Goal: Task Accomplishment & Management: Manage account settings

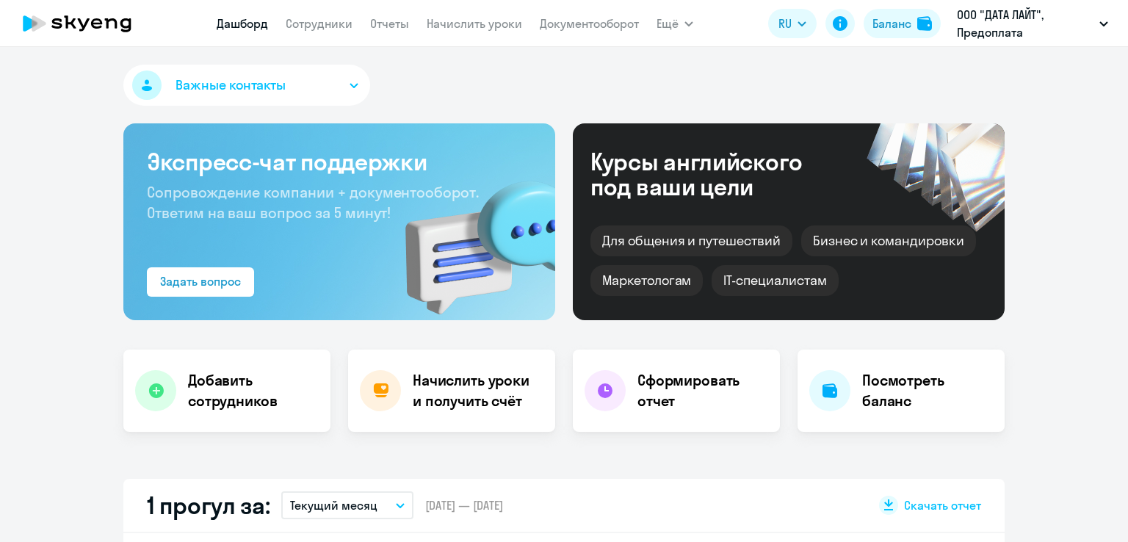
select select "30"
click at [473, 24] on link "Начислить уроки" at bounding box center [474, 23] width 95 height 15
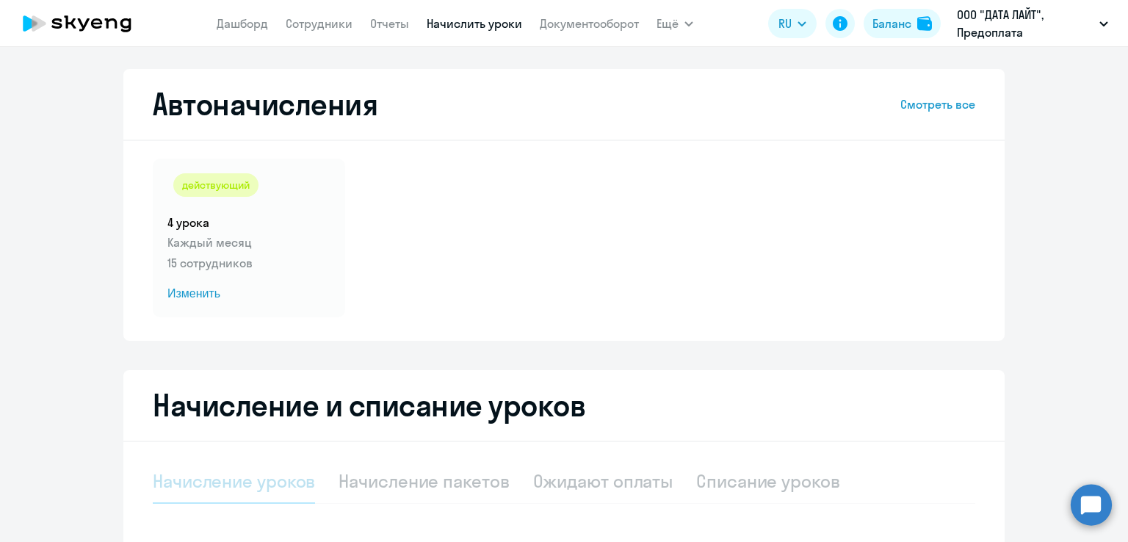
select select "10"
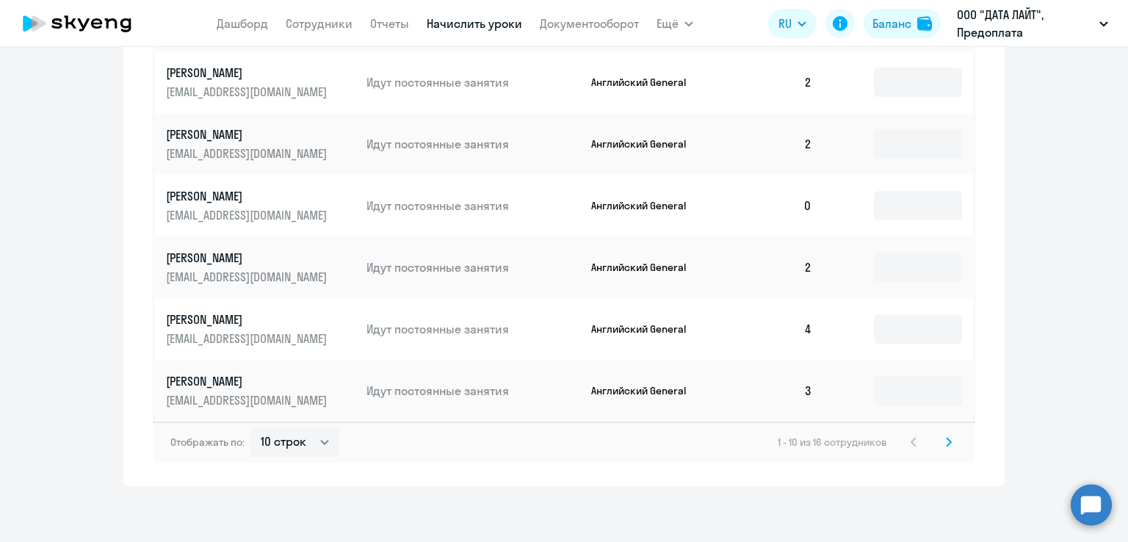
scroll to position [878, 0]
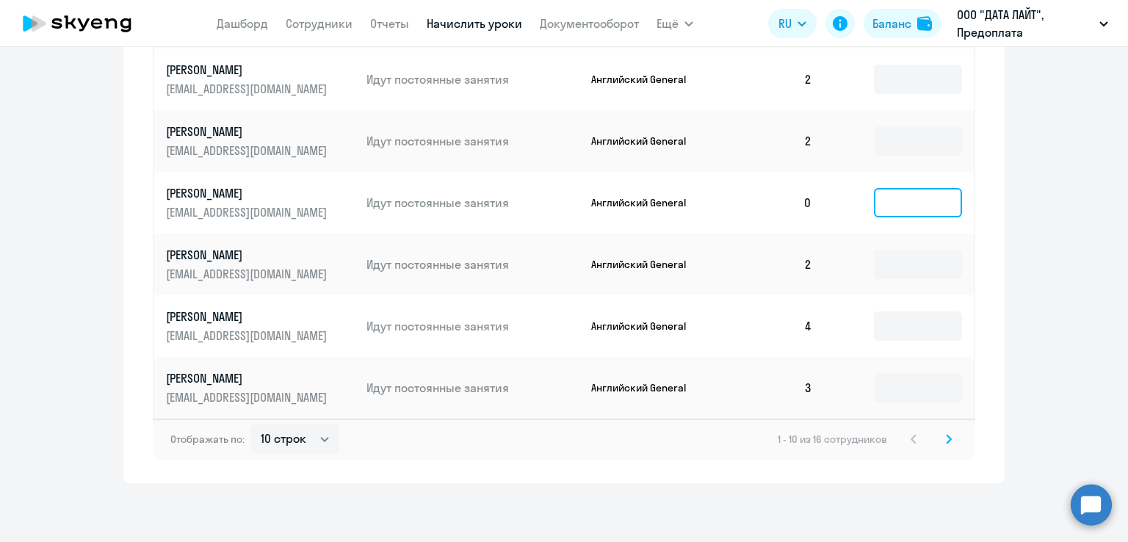
click at [897, 213] on input at bounding box center [918, 202] width 88 height 29
click at [948, 440] on svg-icon at bounding box center [949, 439] width 18 height 18
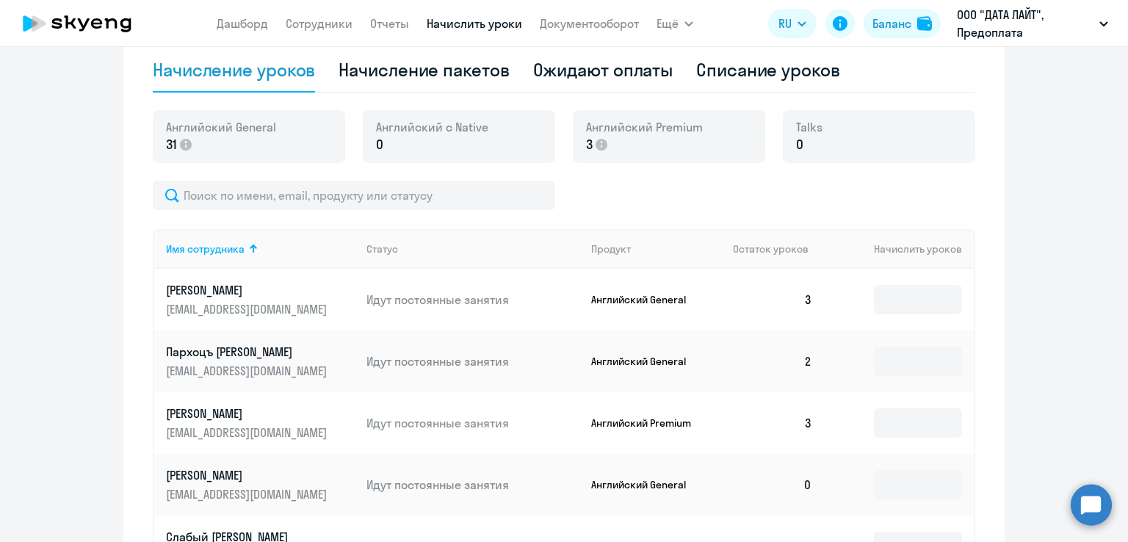
scroll to position [632, 0]
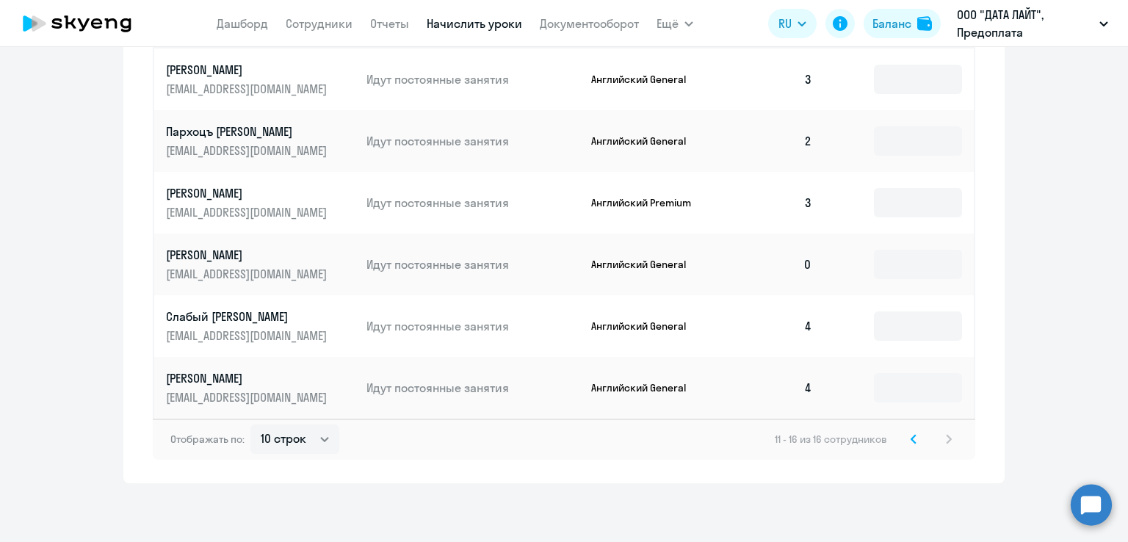
click at [912, 441] on icon at bounding box center [914, 439] width 4 height 8
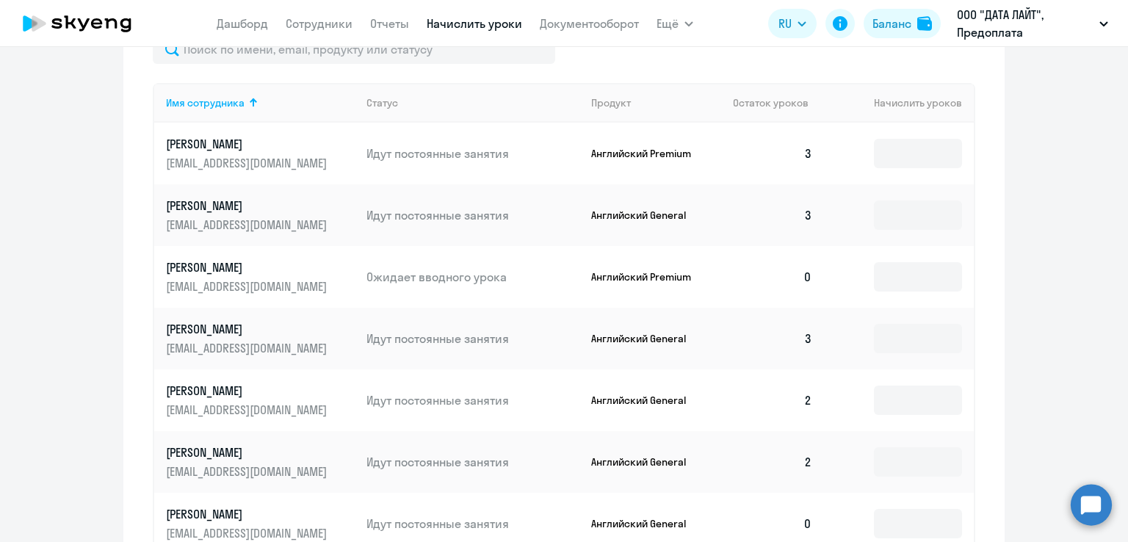
scroll to position [558, 0]
click at [875, 274] on input at bounding box center [918, 275] width 88 height 29
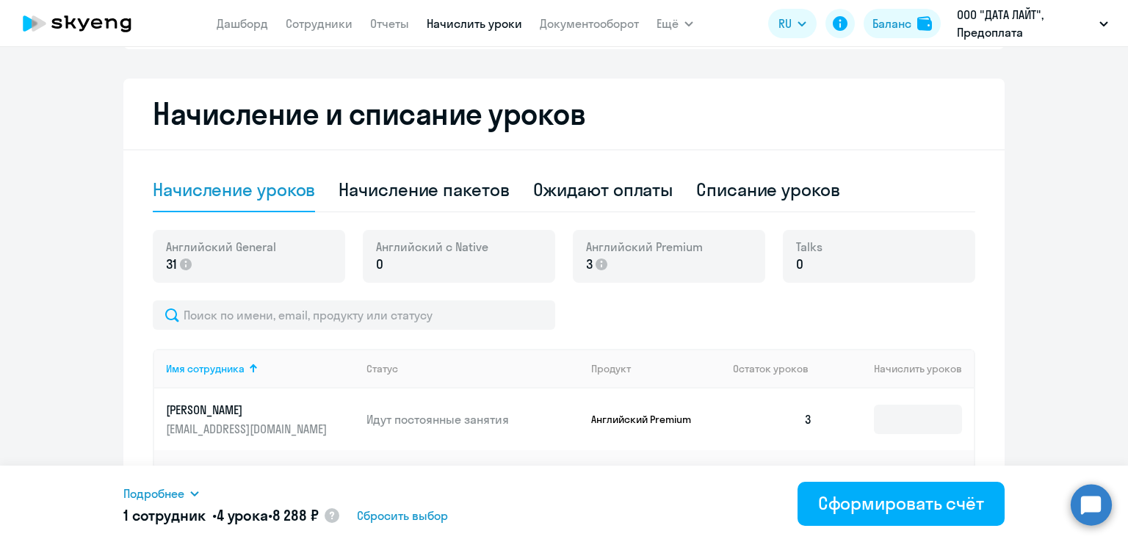
scroll to position [264, 0]
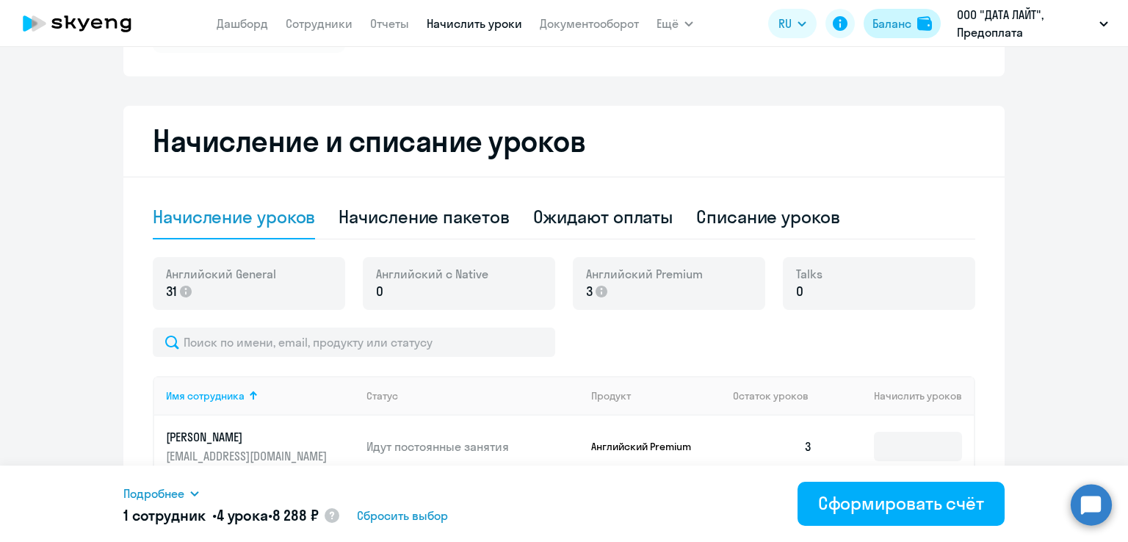
type input "4"
click at [889, 21] on div "Баланс" at bounding box center [892, 24] width 39 height 18
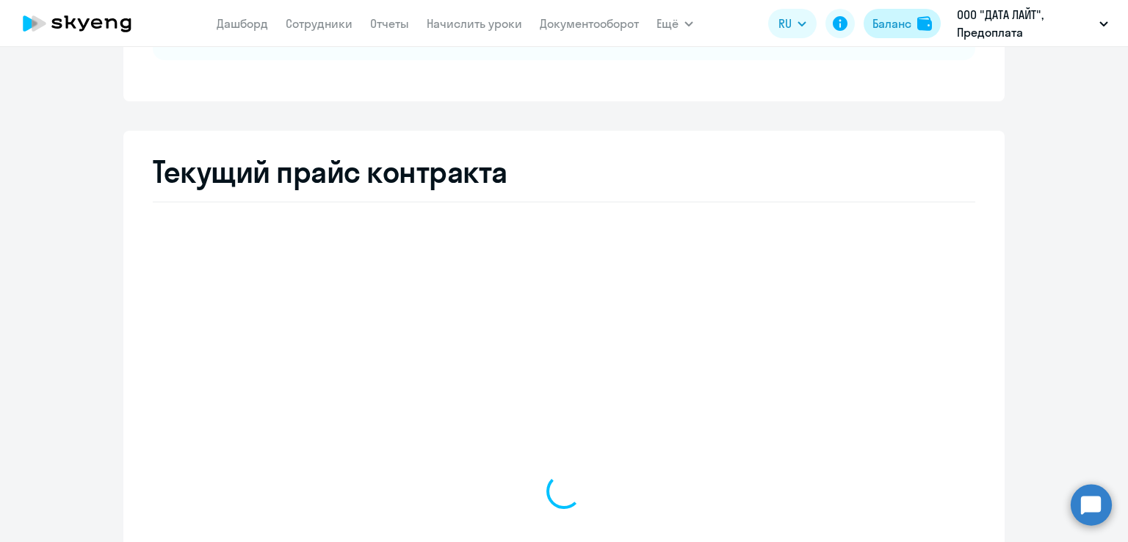
select select "english_adult_not_native_speaker"
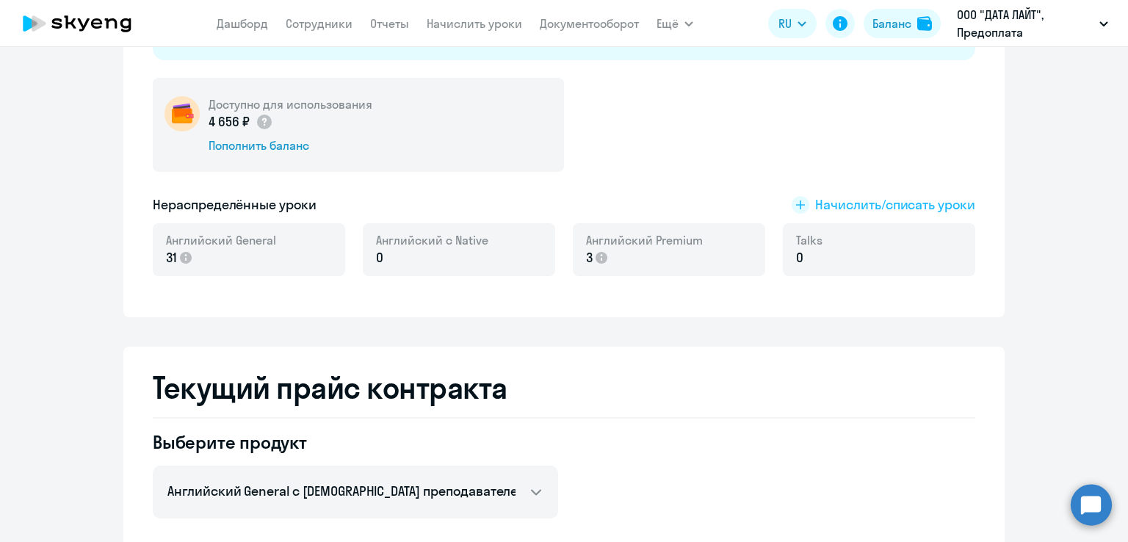
click at [832, 201] on span "Начислить/списать уроки" at bounding box center [895, 204] width 160 height 19
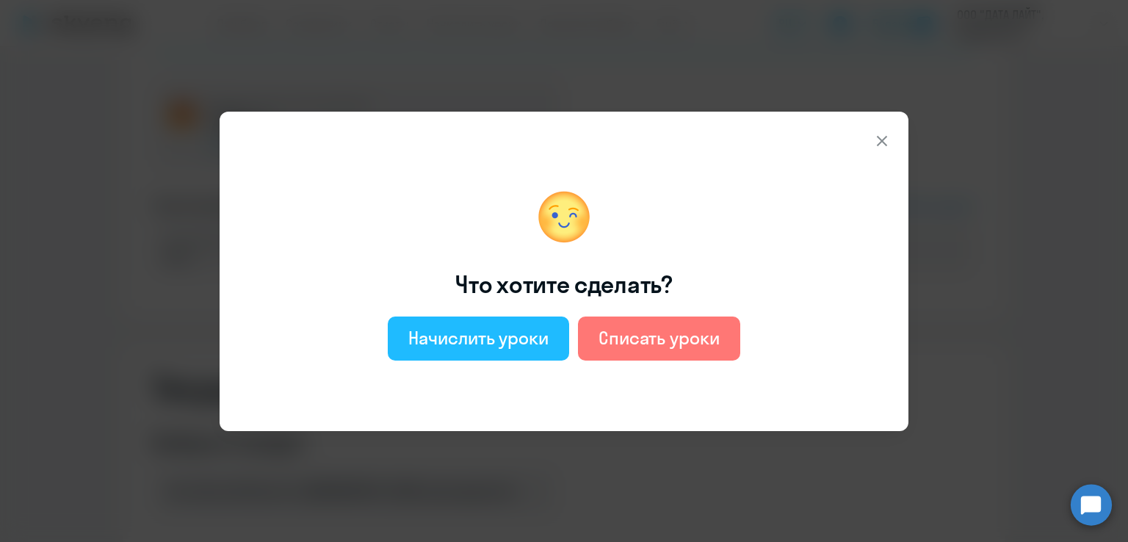
click at [474, 341] on div "Начислить уроки" at bounding box center [478, 338] width 140 height 24
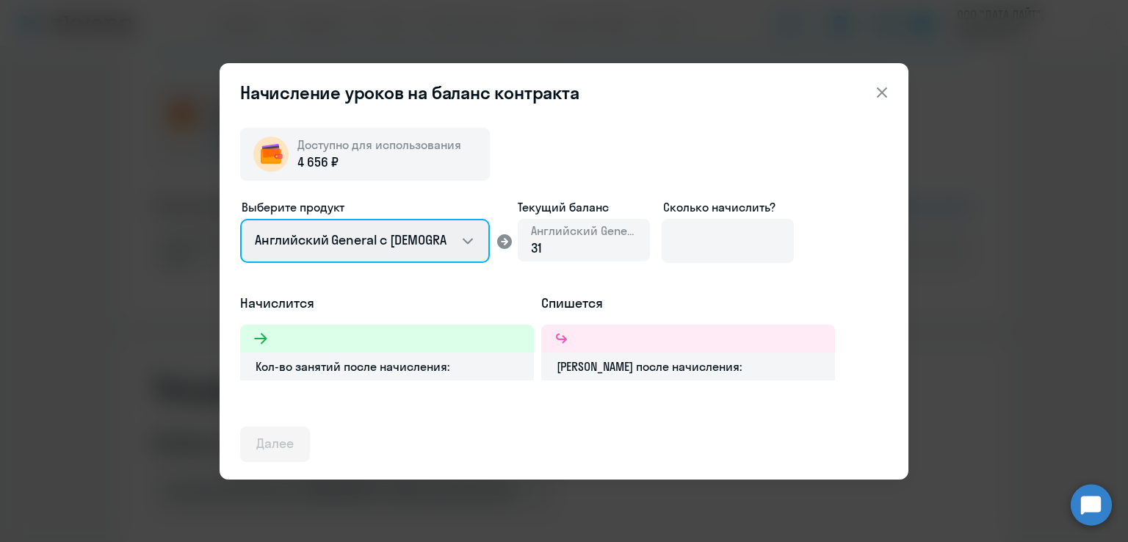
click at [444, 231] on select "Английский General с [DEMOGRAPHIC_DATA] преподавателем Английский General с [DE…" at bounding box center [365, 241] width 250 height 44
select select "english_adult_not_native_speaker_premium"
click at [240, 219] on select "Английский General с [DEMOGRAPHIC_DATA] преподавателем Английский General с [DE…" at bounding box center [365, 241] width 250 height 44
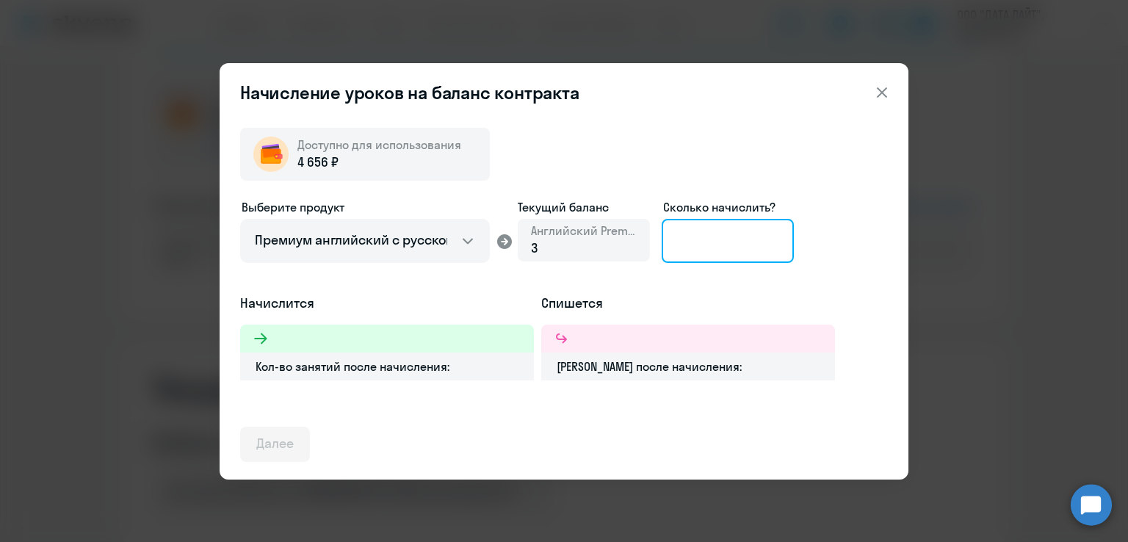
click at [704, 241] on input at bounding box center [728, 241] width 132 height 44
type input "2"
type input "3"
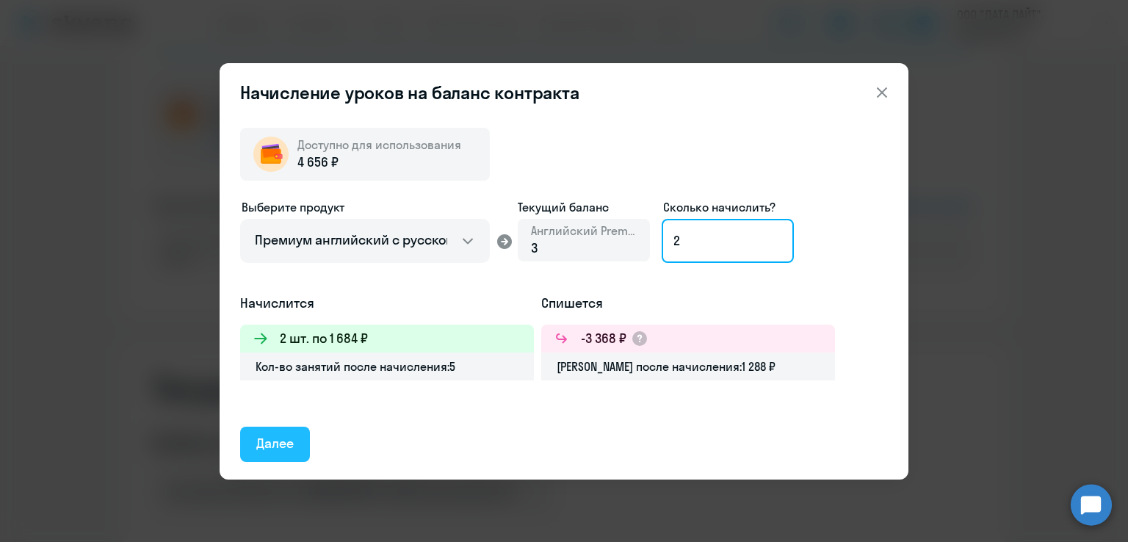
type input "2"
click at [284, 439] on div "Далее" at bounding box center [274, 443] width 37 height 19
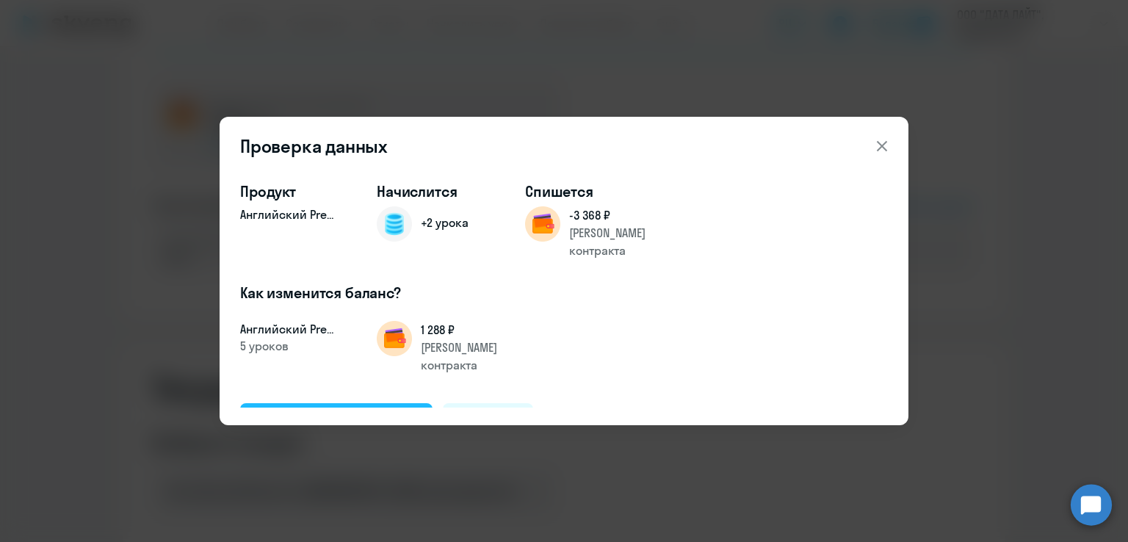
click at [355, 411] on div "Подтвердить и начислить" at bounding box center [336, 420] width 160 height 19
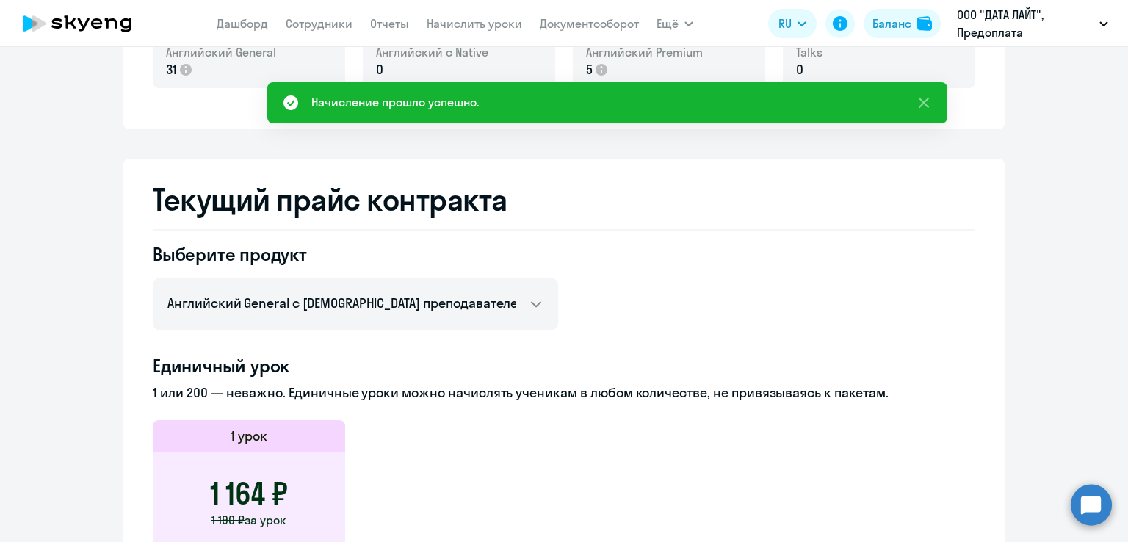
scroll to position [338, 0]
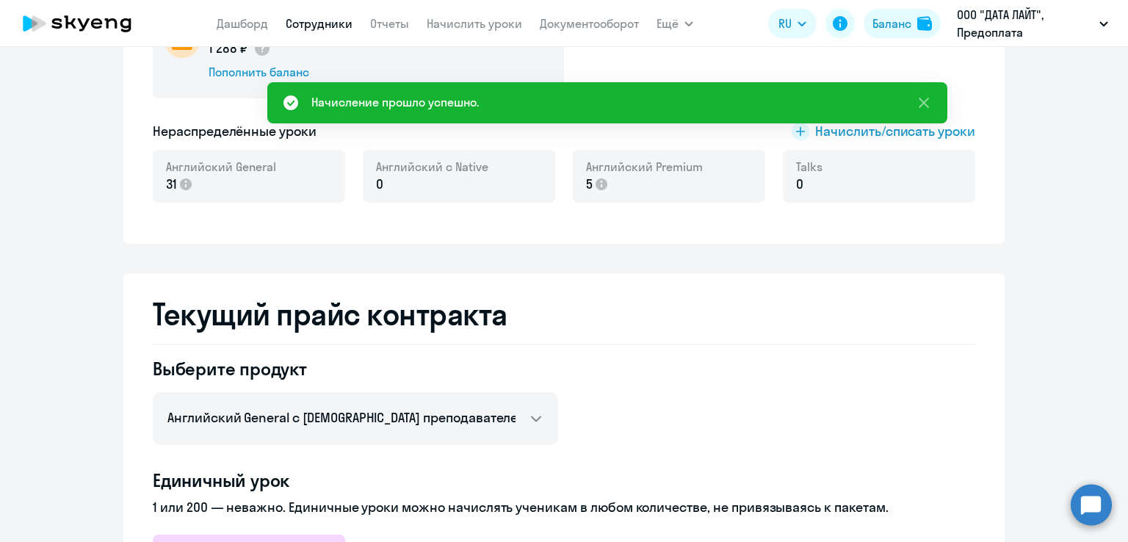
click at [312, 30] on link "Сотрудники" at bounding box center [319, 23] width 67 height 15
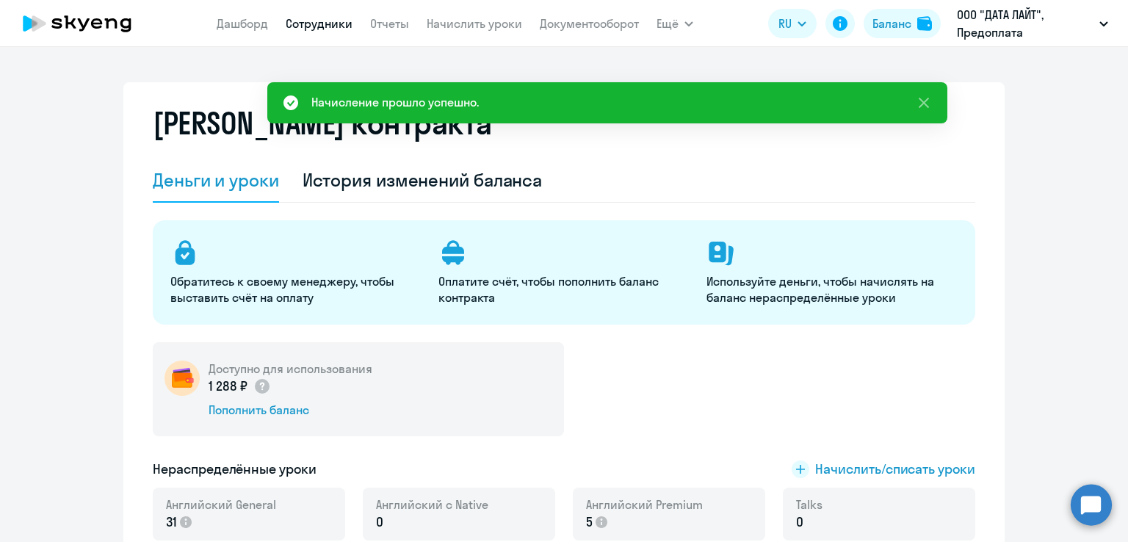
select select "30"
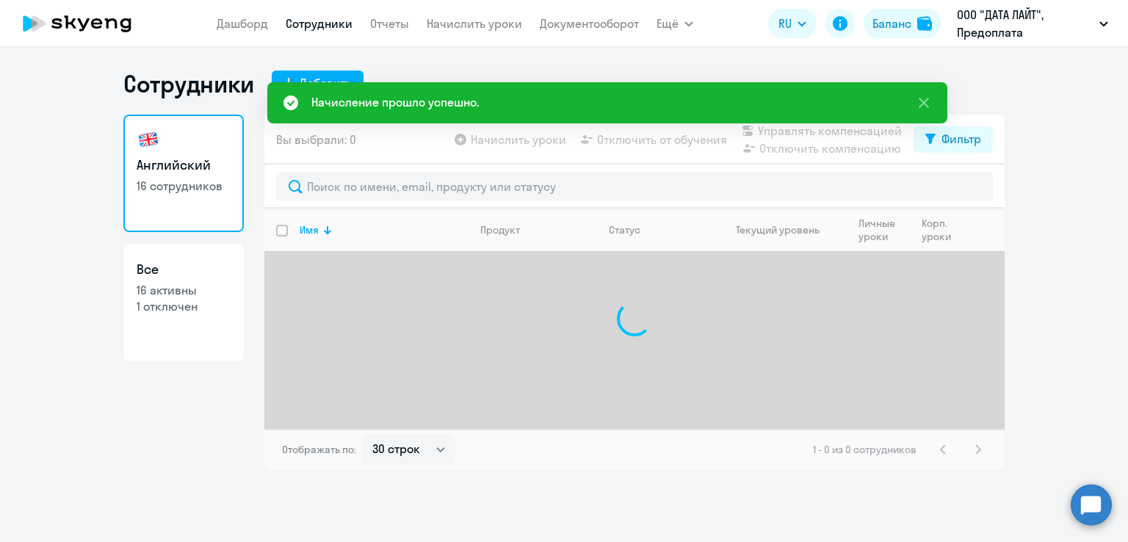
click at [452, 32] on app-menu-item-link "Начислить уроки" at bounding box center [474, 24] width 95 height 18
click at [461, 24] on link "Начислить уроки" at bounding box center [474, 23] width 95 height 15
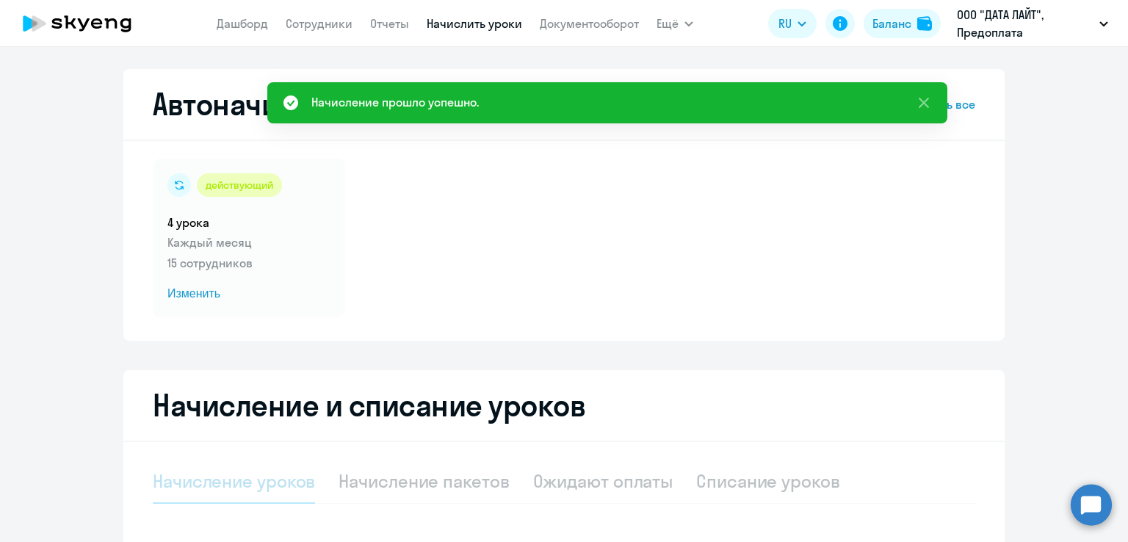
select select "10"
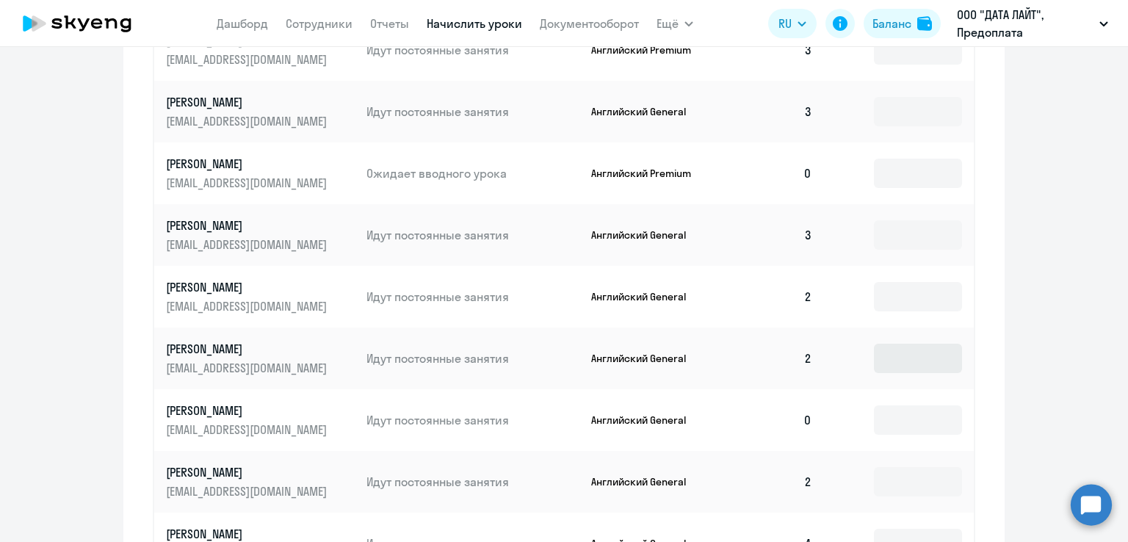
scroll to position [514, 0]
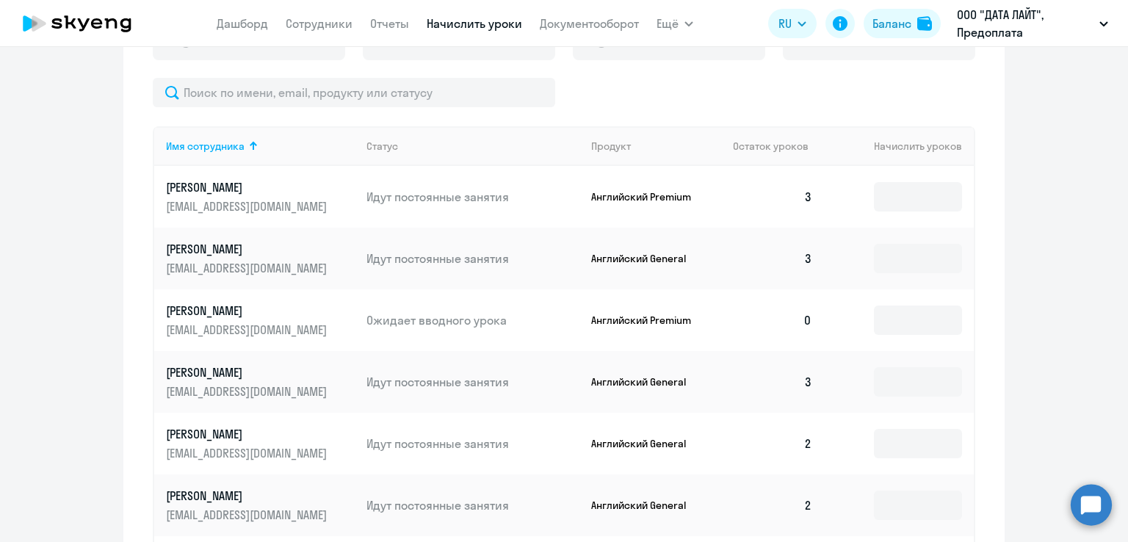
click at [889, 304] on td at bounding box center [899, 320] width 150 height 62
click at [889, 312] on input at bounding box center [918, 320] width 88 height 29
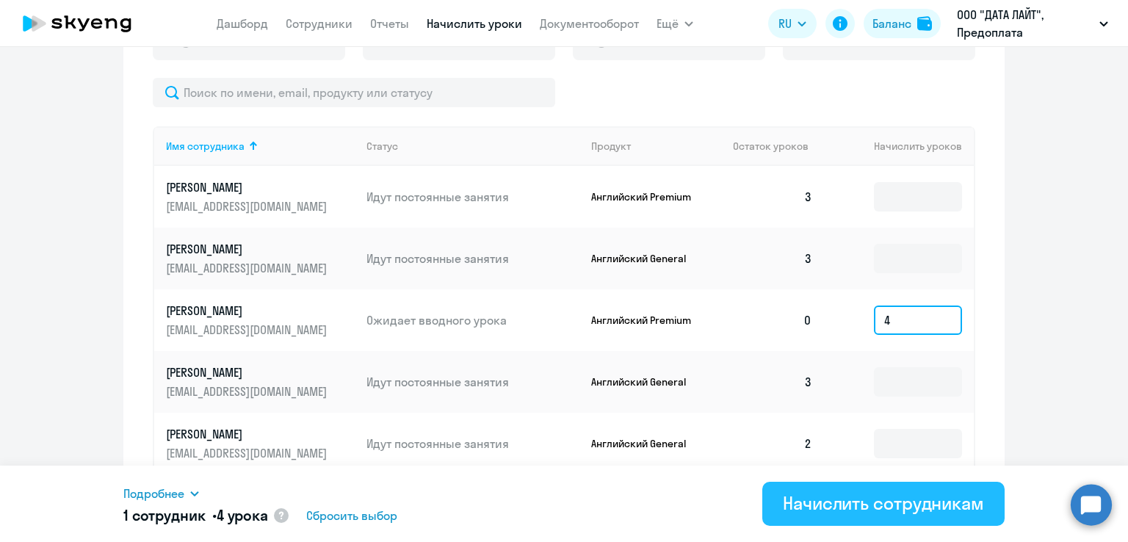
type input "4"
click at [828, 508] on div "Начислить сотрудникам" at bounding box center [883, 503] width 201 height 24
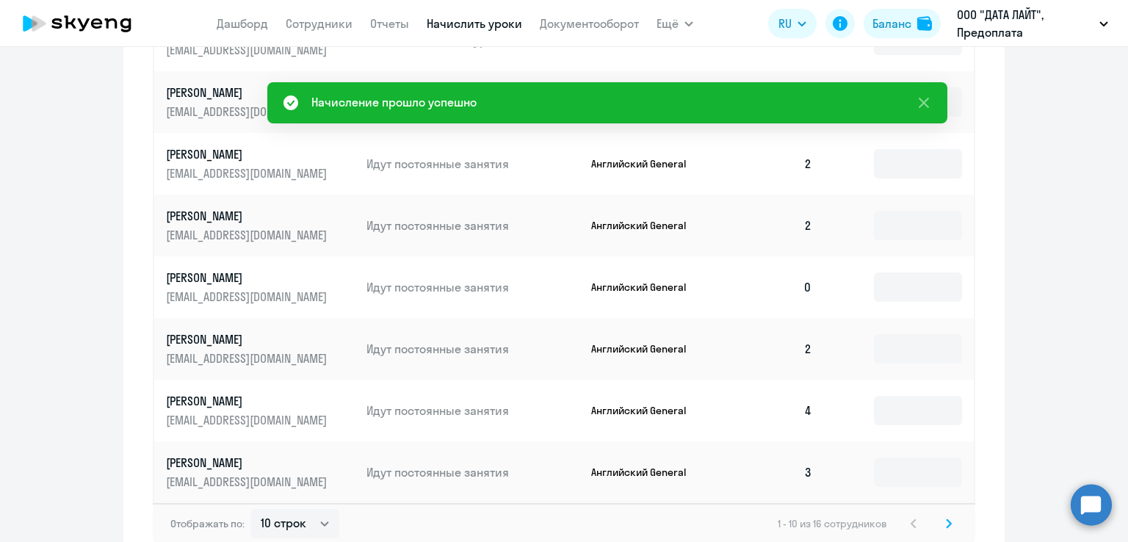
scroll to position [878, 0]
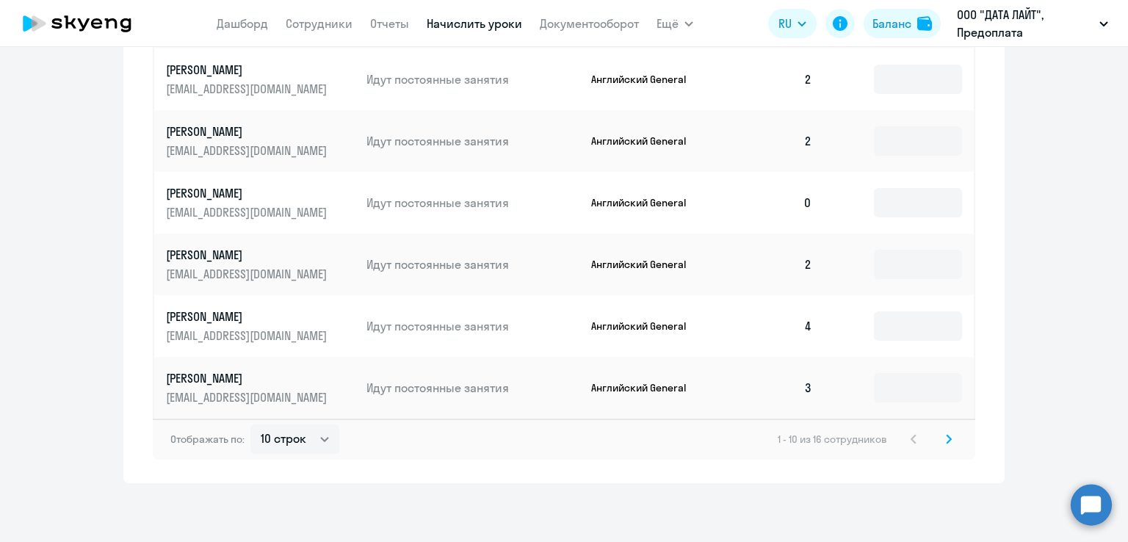
click at [940, 437] on svg-icon at bounding box center [949, 439] width 18 height 18
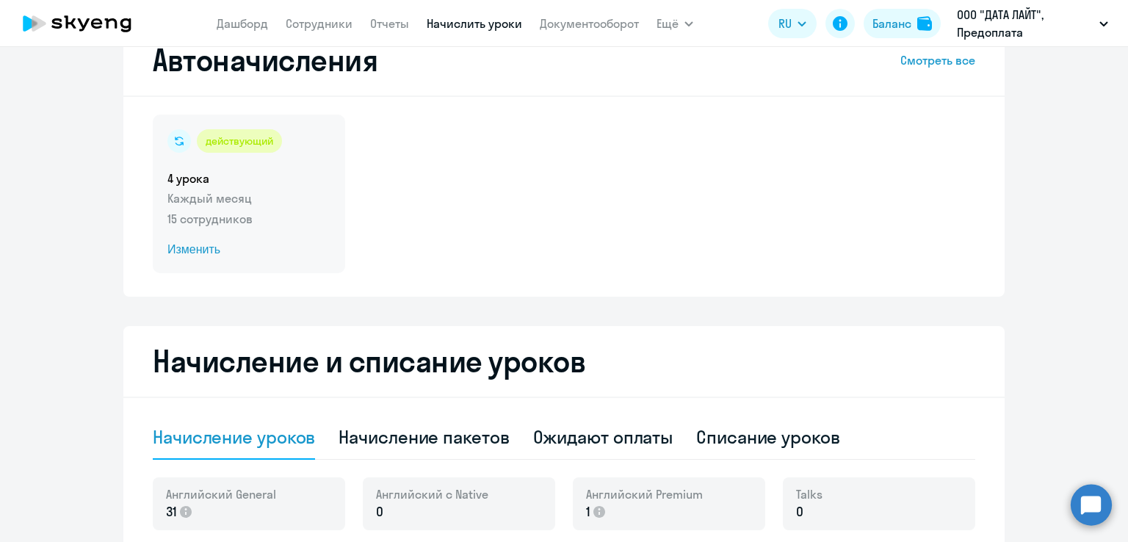
scroll to position [0, 0]
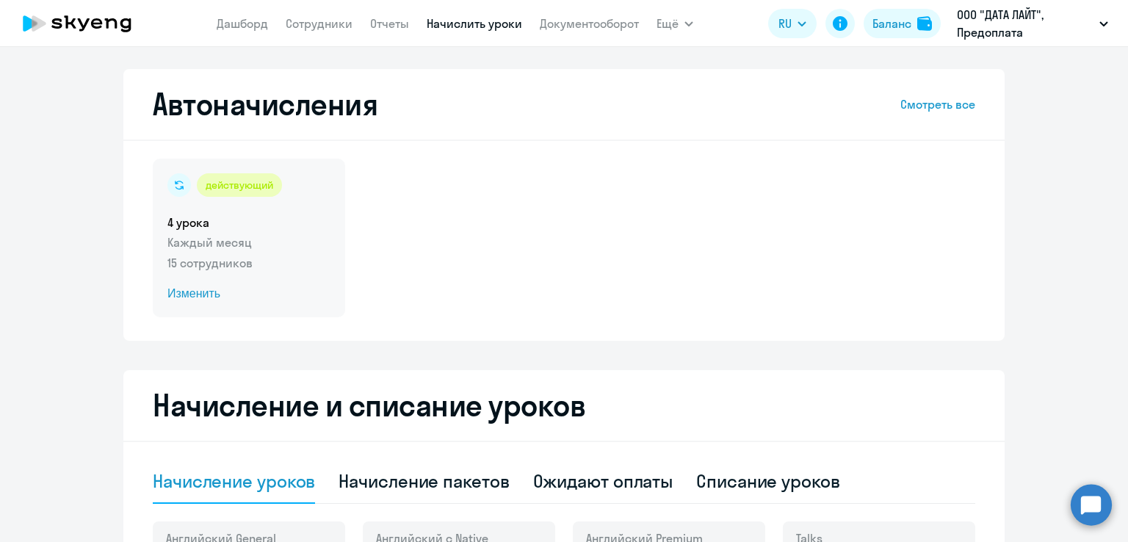
click at [220, 293] on span "Изменить" at bounding box center [248, 294] width 163 height 18
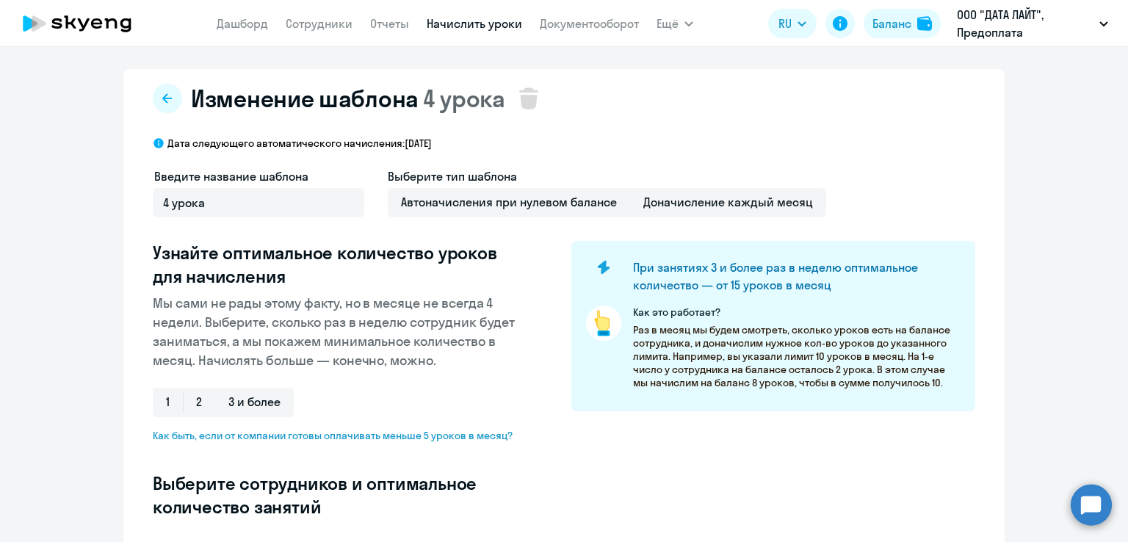
select select "10"
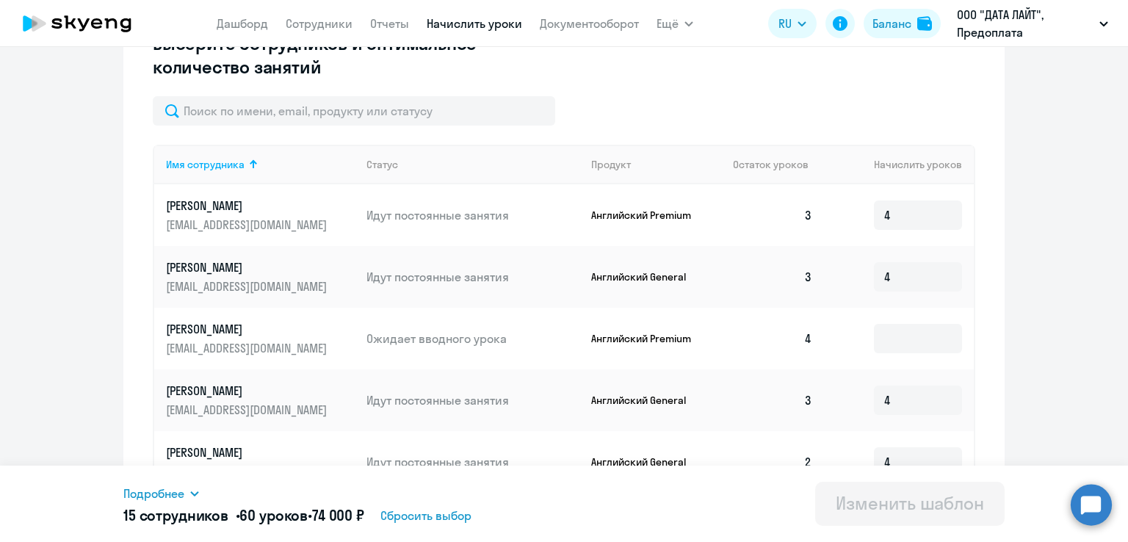
scroll to position [588, 0]
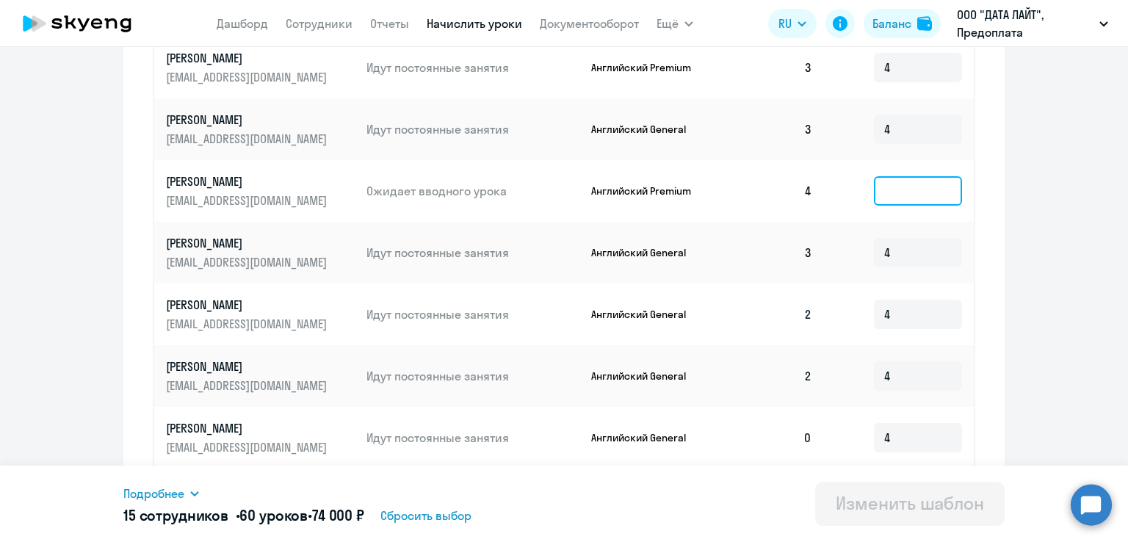
click at [909, 182] on input at bounding box center [918, 190] width 88 height 29
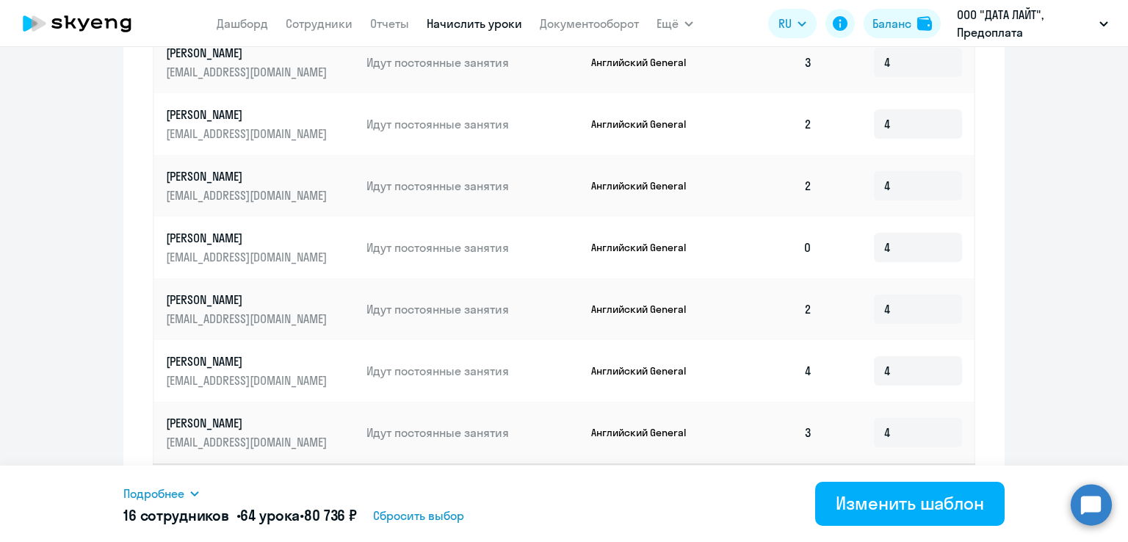
scroll to position [823, 0]
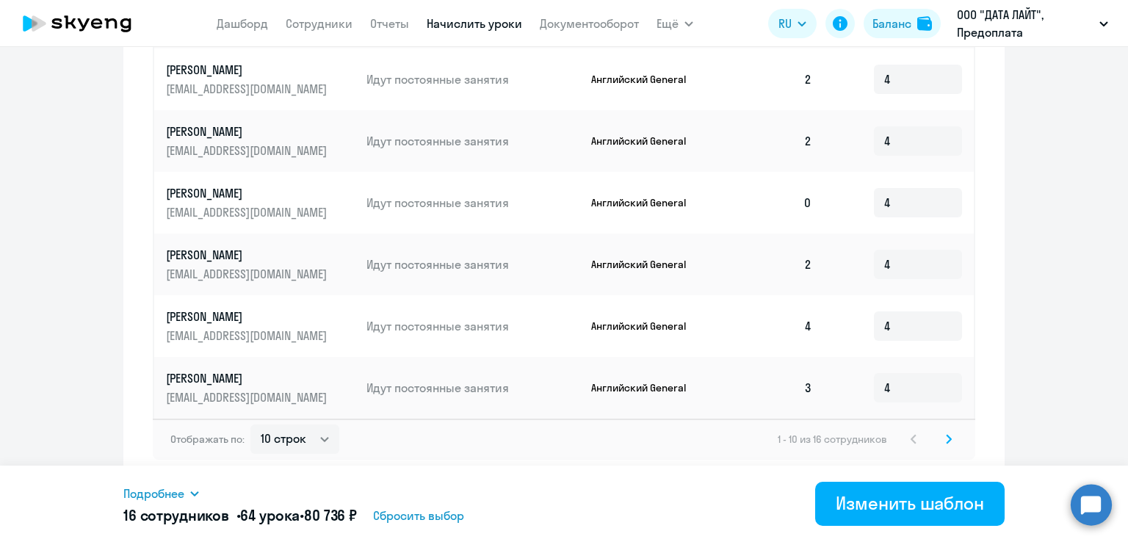
type input "4"
click at [947, 441] on icon at bounding box center [949, 439] width 4 height 8
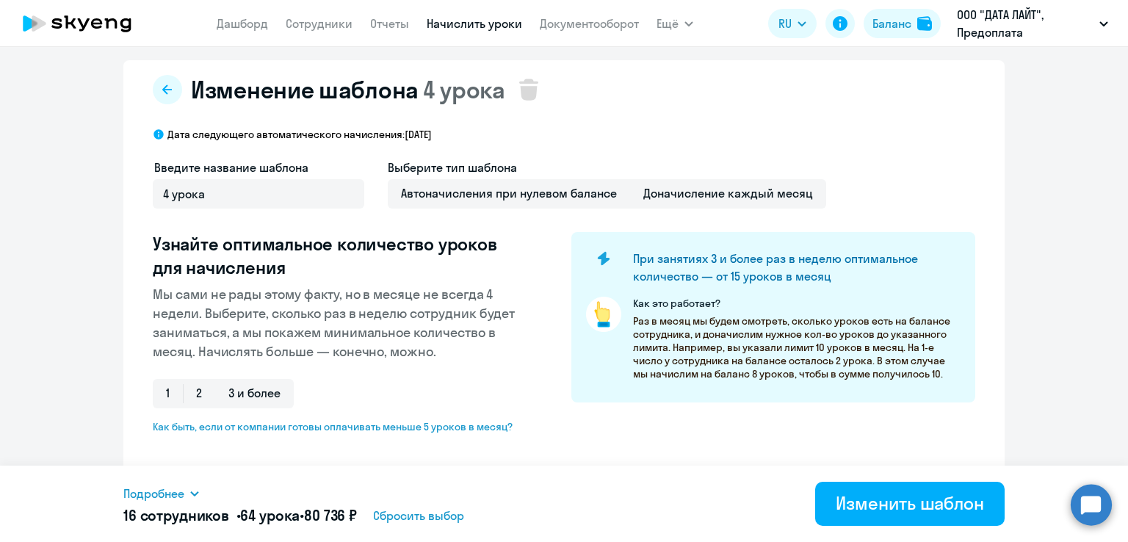
scroll to position [0, 0]
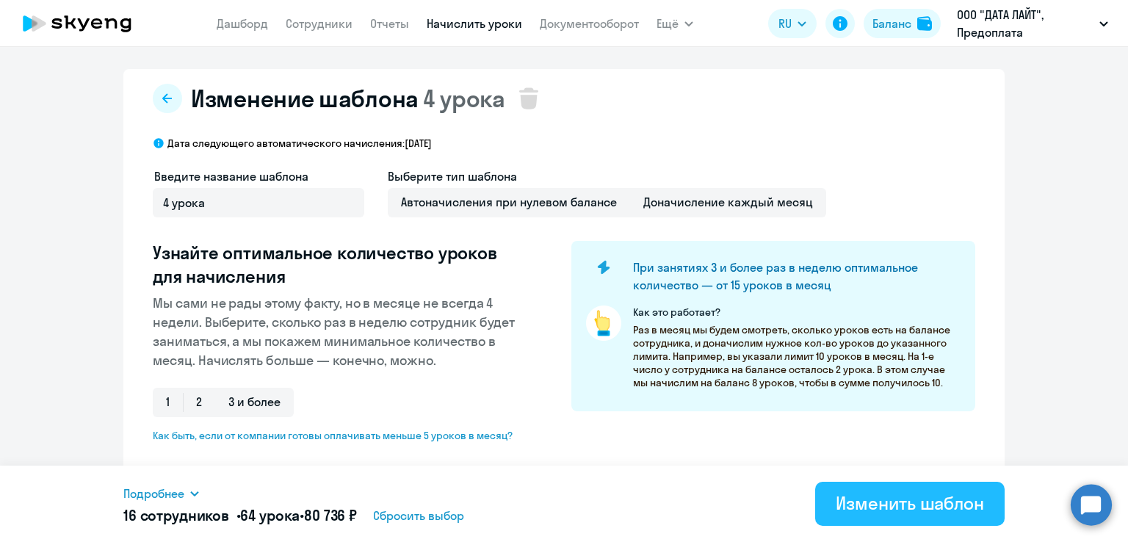
click at [887, 498] on div "Изменить шаблон" at bounding box center [910, 503] width 148 height 24
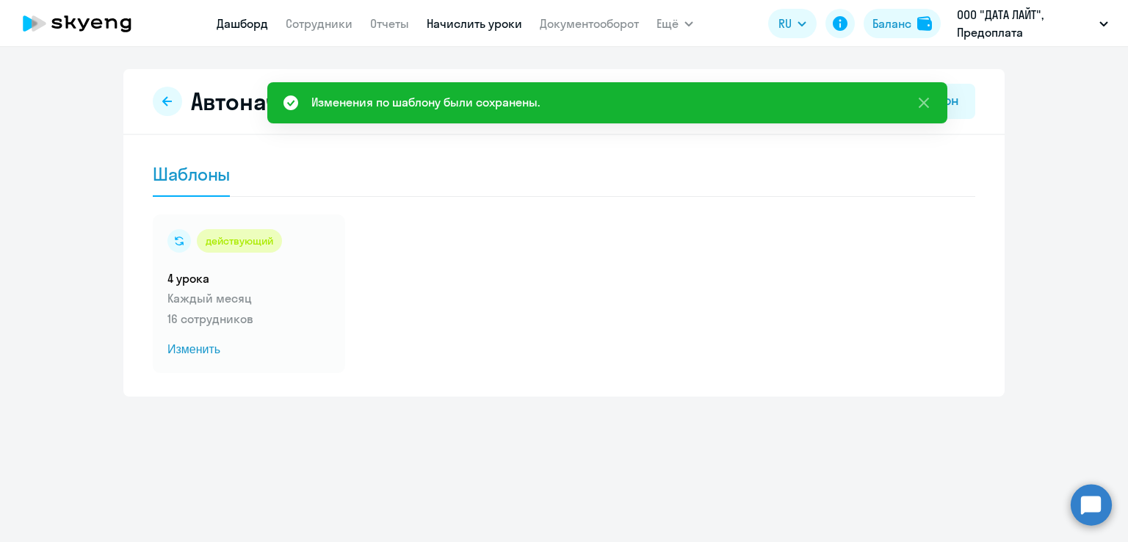
click at [261, 21] on link "Дашборд" at bounding box center [242, 23] width 51 height 15
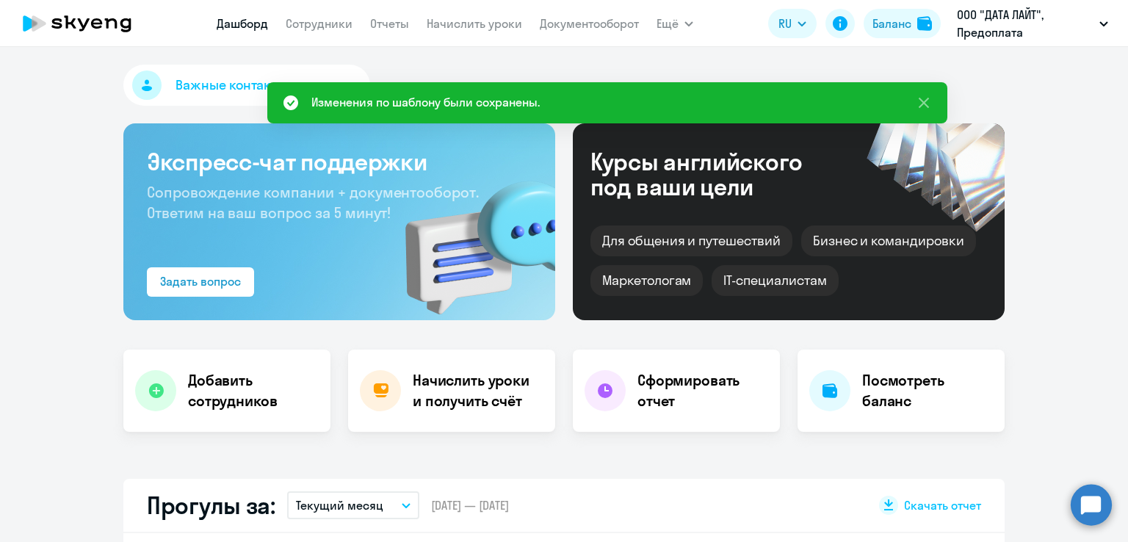
select select "30"
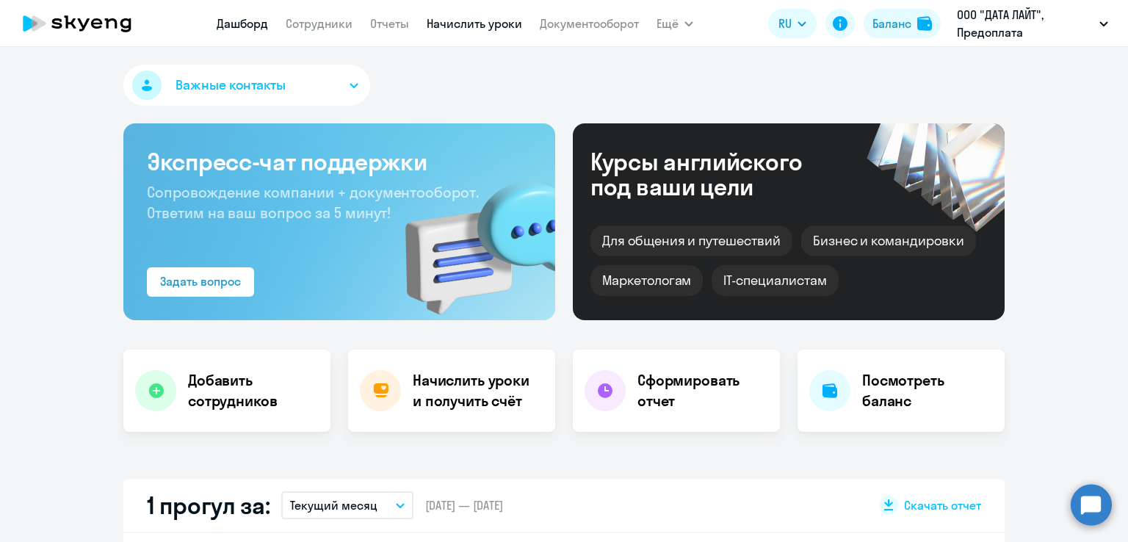
click at [505, 29] on link "Начислить уроки" at bounding box center [474, 23] width 95 height 15
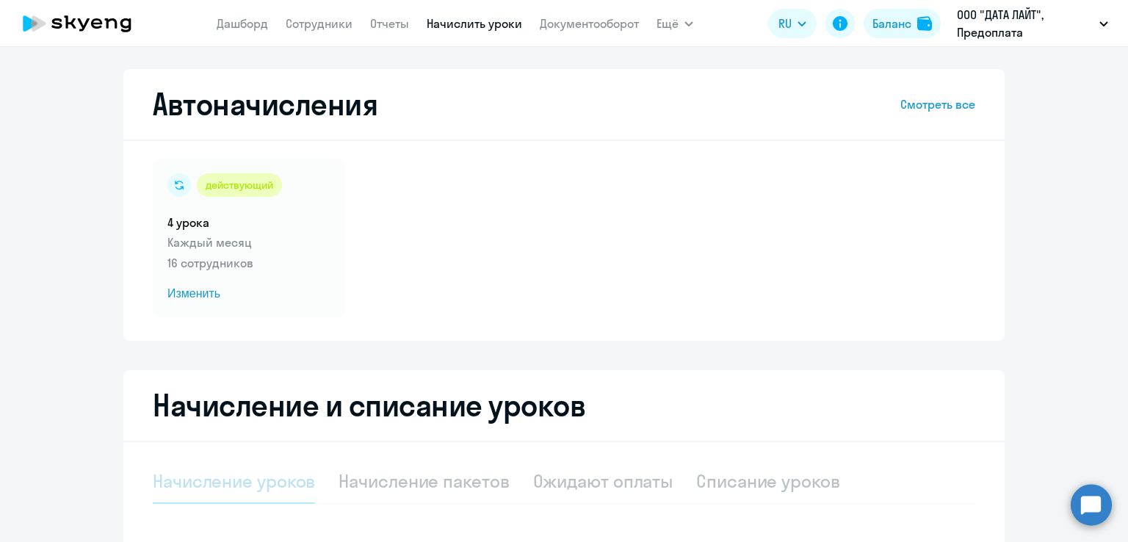
select select "10"
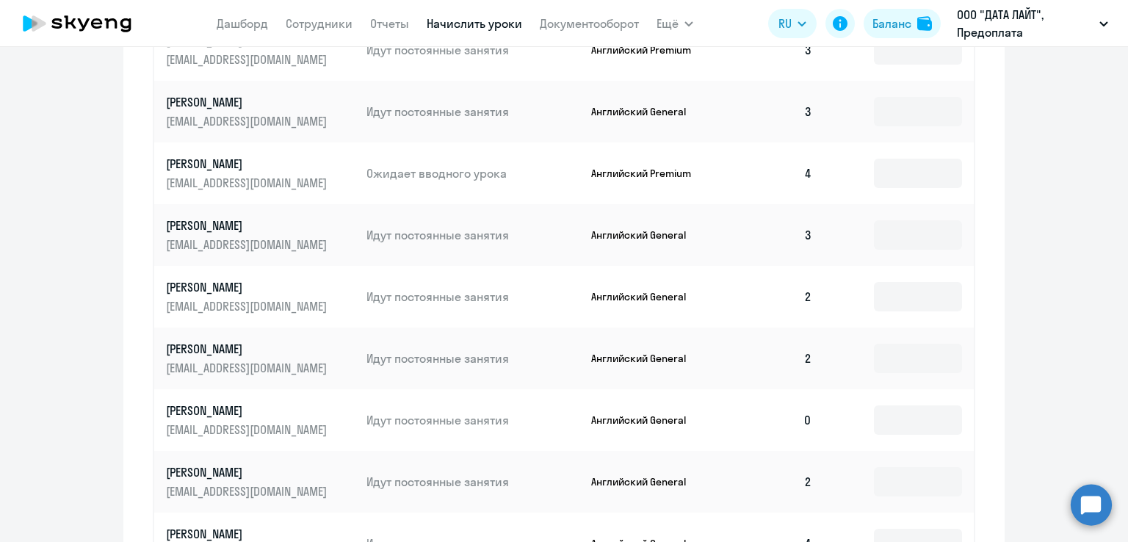
scroll to position [808, 0]
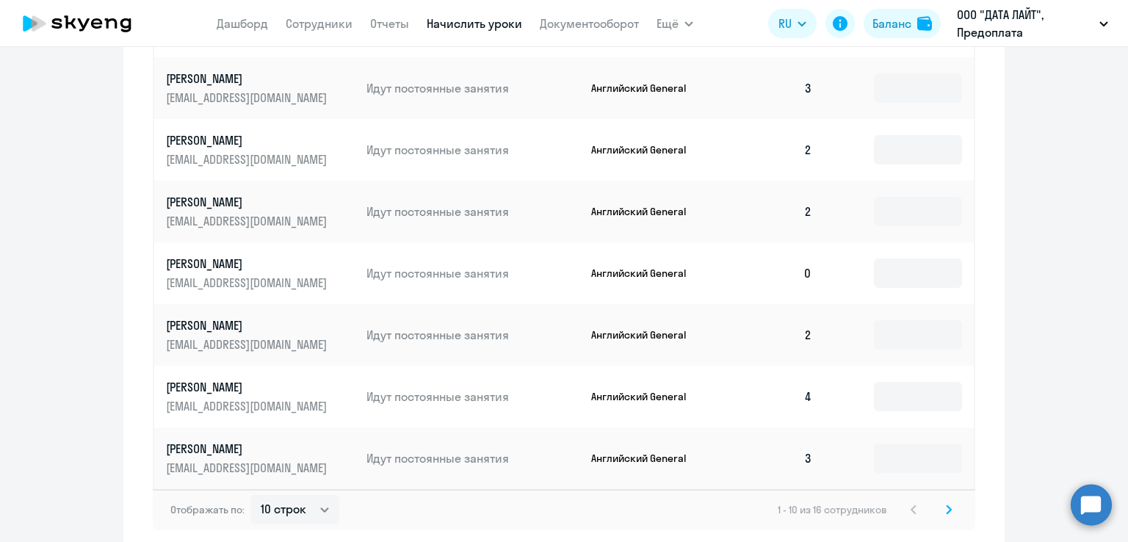
click at [899, 229] on td at bounding box center [899, 212] width 150 height 62
click at [887, 276] on input at bounding box center [918, 273] width 88 height 29
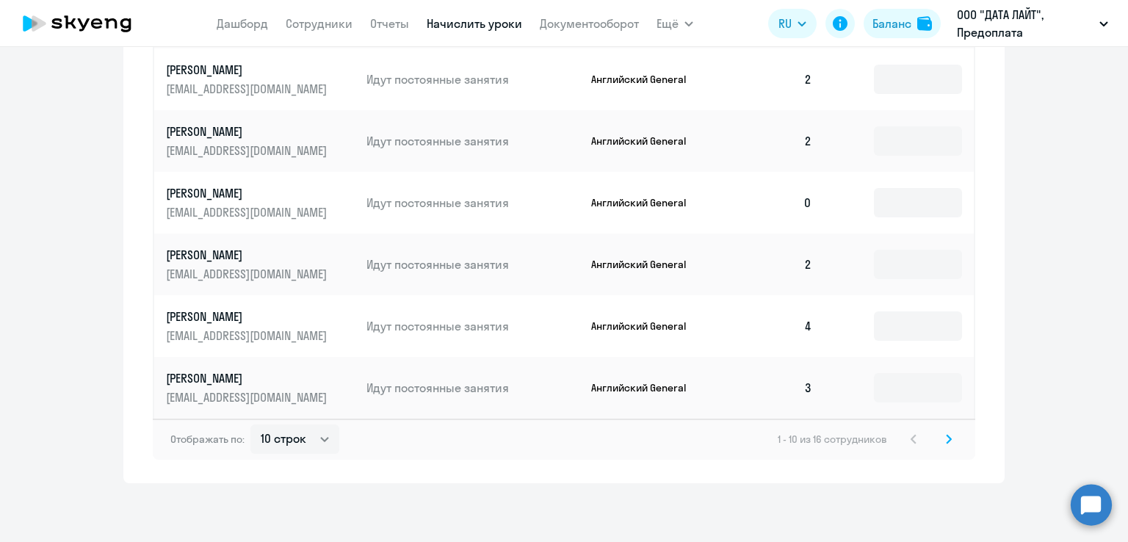
click at [946, 434] on icon at bounding box center [949, 439] width 6 height 10
click at [874, 278] on td at bounding box center [899, 265] width 150 height 62
click at [876, 268] on input at bounding box center [918, 264] width 88 height 29
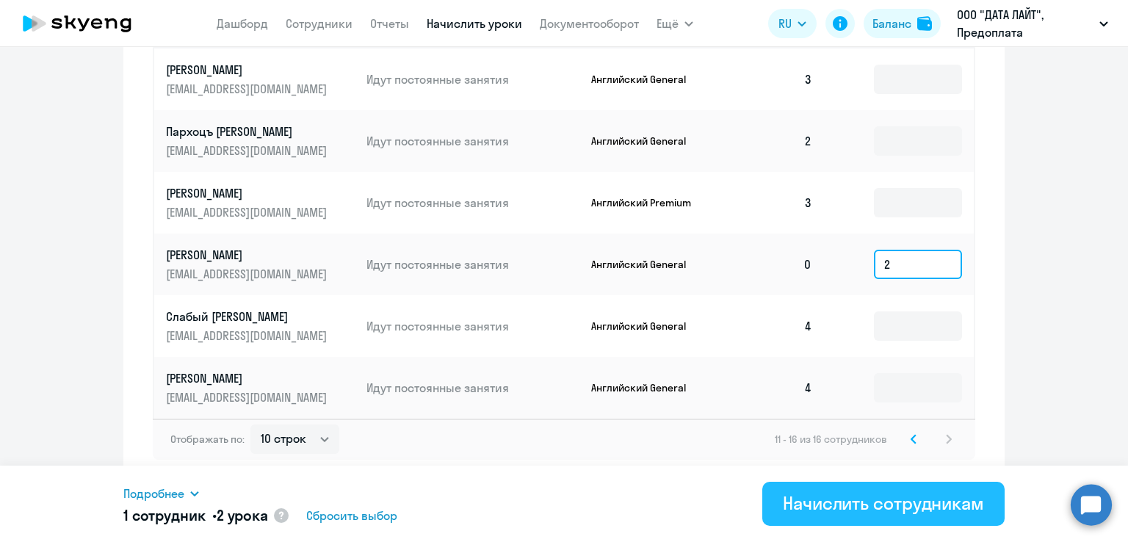
type input "2"
click at [931, 501] on div "Начислить сотрудникам" at bounding box center [883, 503] width 201 height 24
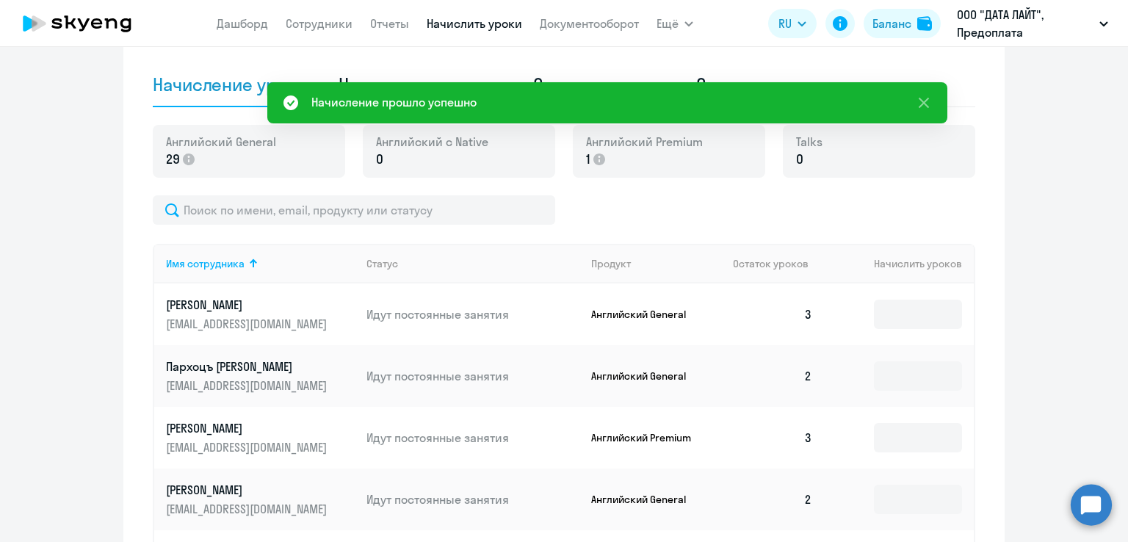
scroll to position [338, 0]
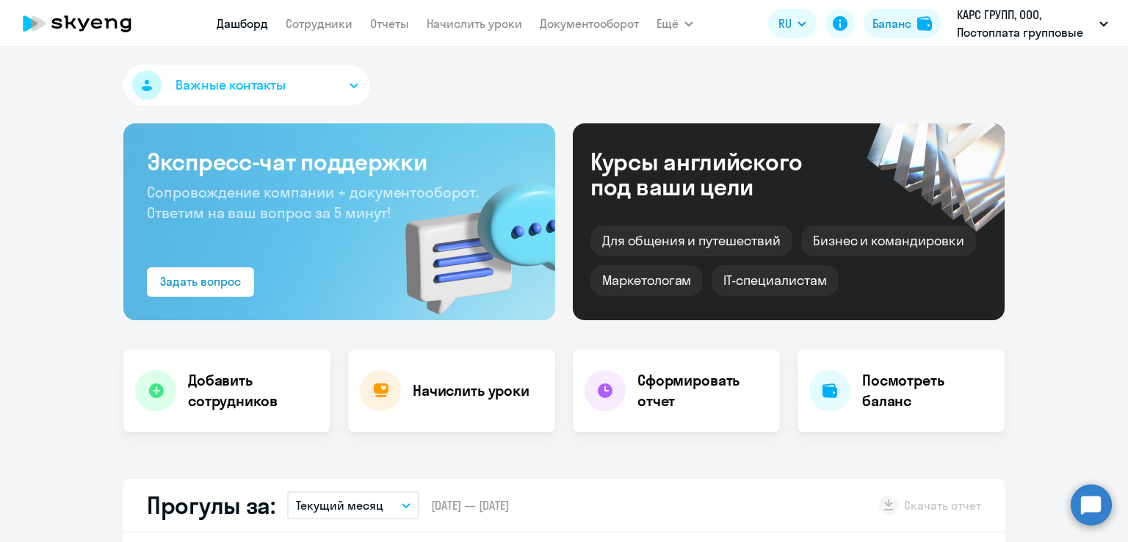
select select "30"
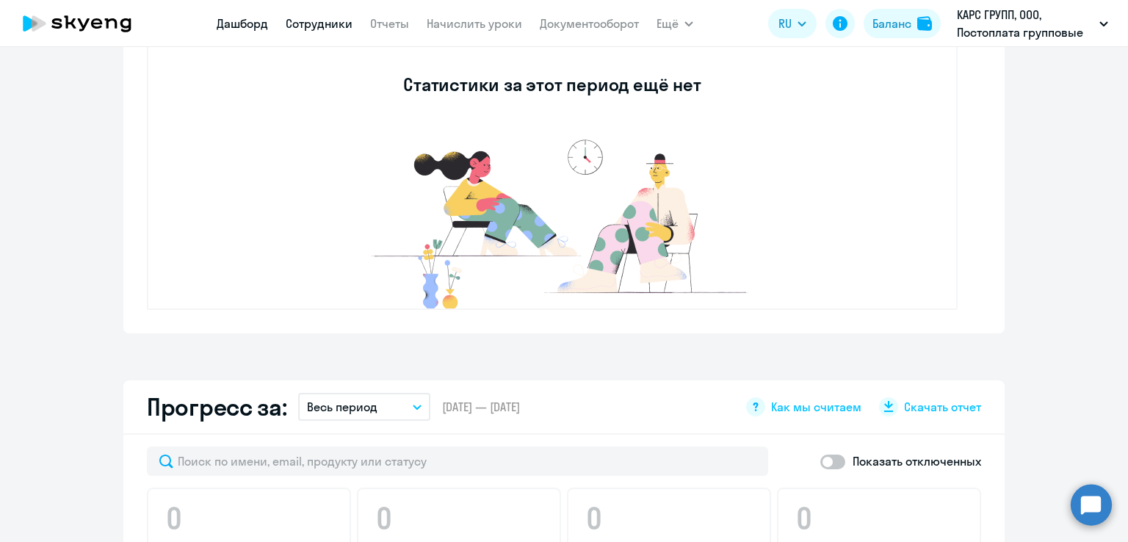
click at [297, 21] on link "Сотрудники" at bounding box center [319, 23] width 67 height 15
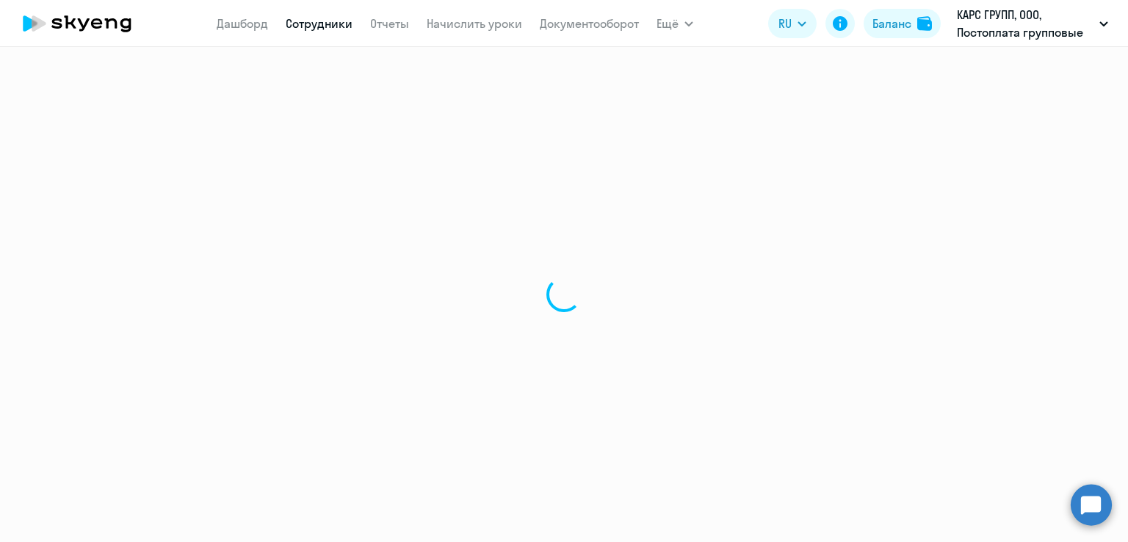
select select "30"
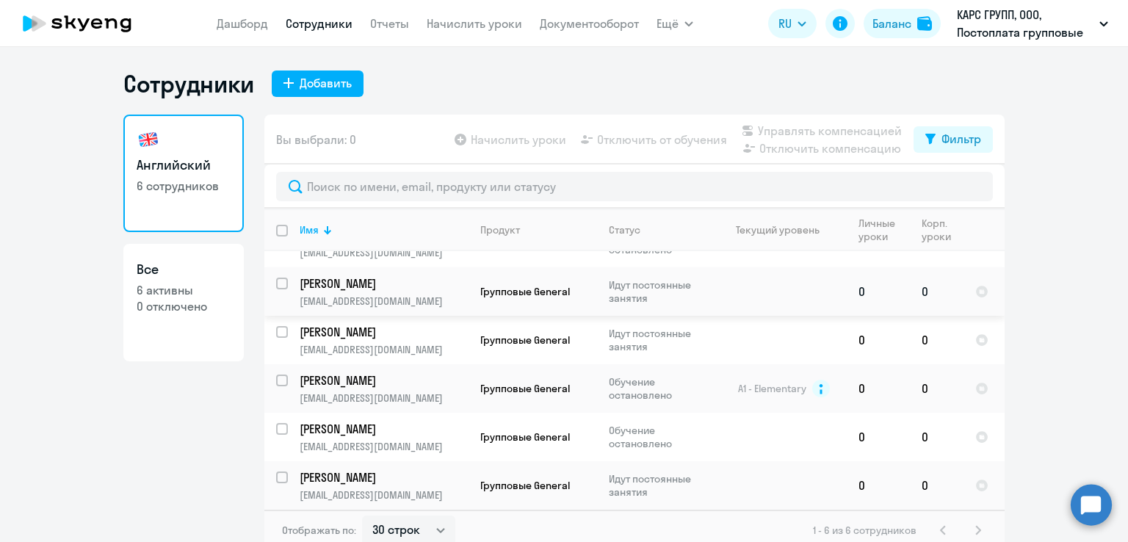
scroll to position [35, 0]
